Goal: Complete application form

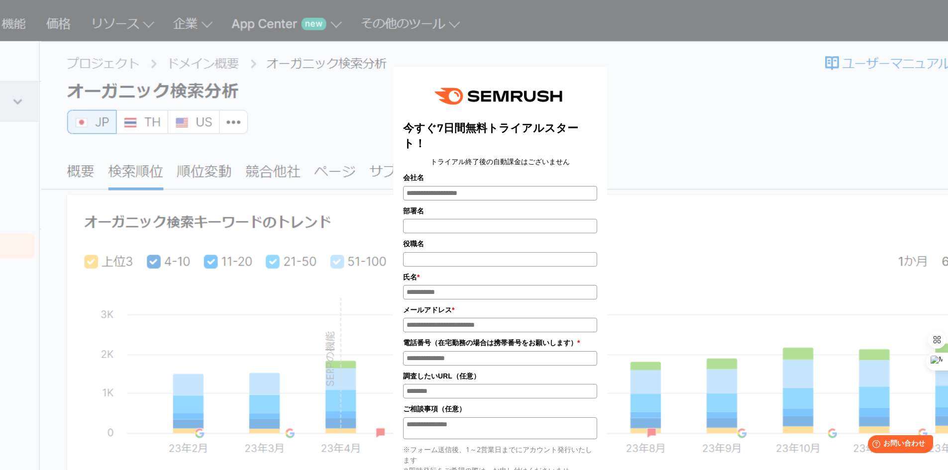
click at [497, 189] on input "会社名" at bounding box center [500, 193] width 194 height 14
click at [675, 171] on div "今すぐ7日間無料トライアルスタート！ トライアル終了後の自動課金はございません 会社名 部署名 *" at bounding box center [500, 325] width 498 height 626
click at [548, 198] on input "会社名" at bounding box center [500, 193] width 194 height 14
click at [541, 194] on input "会社名" at bounding box center [500, 193] width 194 height 14
click at [542, 194] on input "会社名" at bounding box center [500, 193] width 194 height 14
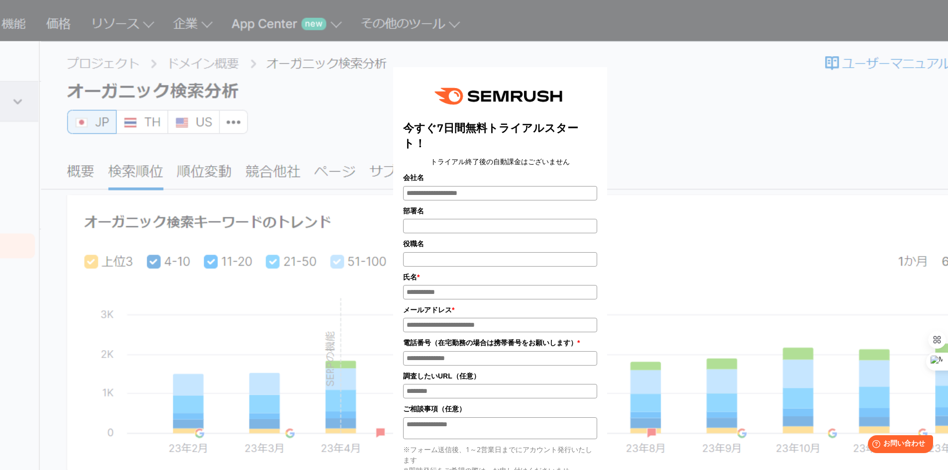
click at [511, 195] on input "会社名" at bounding box center [500, 193] width 194 height 14
